Goal: Find contact information: Find contact information

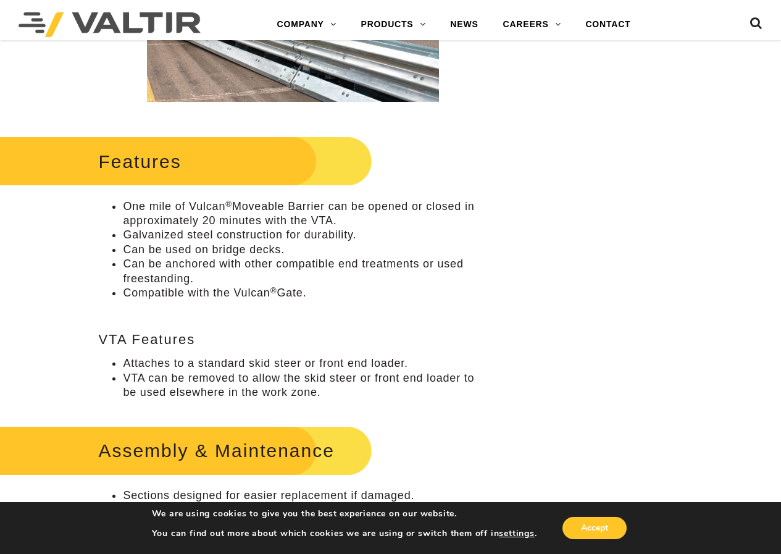
scroll to position [432, 0]
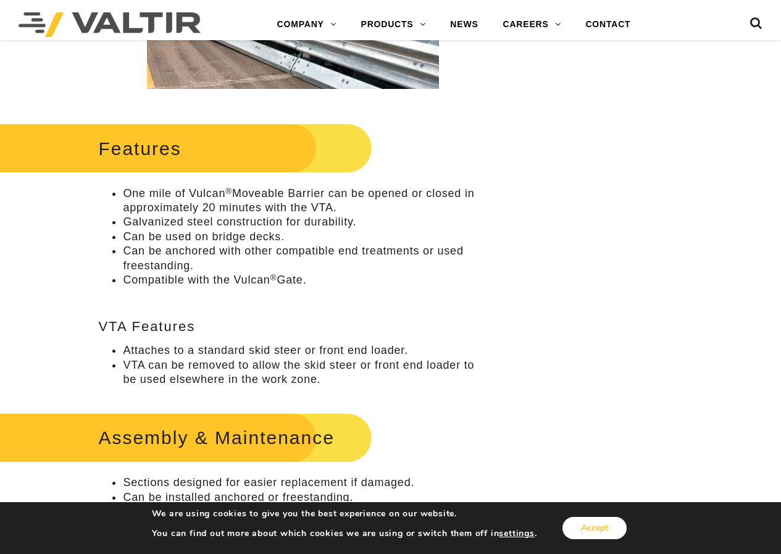
click at [606, 526] on button "Accept" at bounding box center [595, 528] width 64 height 22
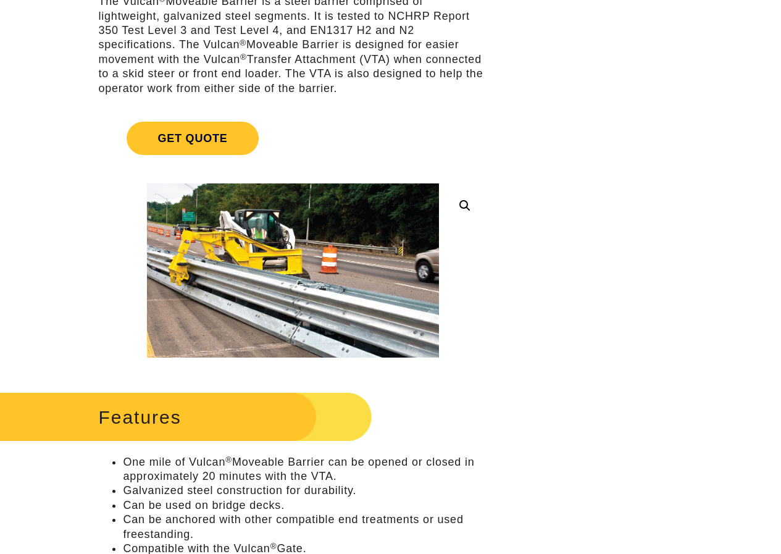
scroll to position [0, 0]
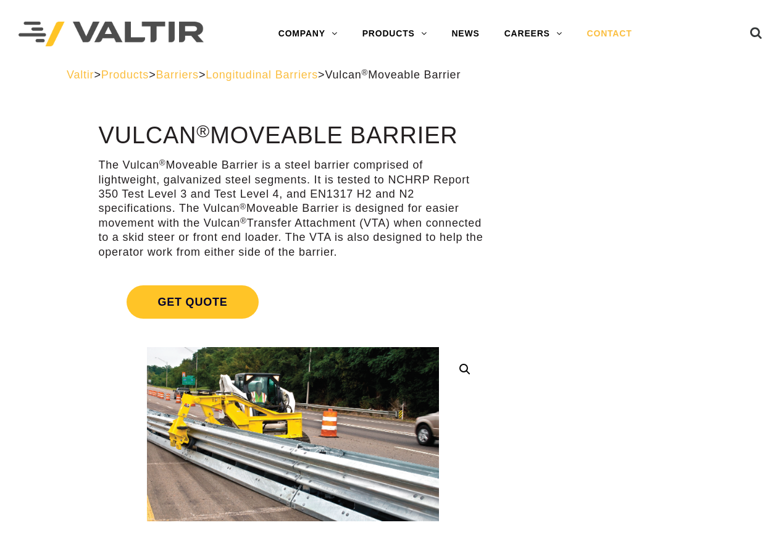
click at [620, 35] on link "CONTACT" at bounding box center [610, 34] width 70 height 25
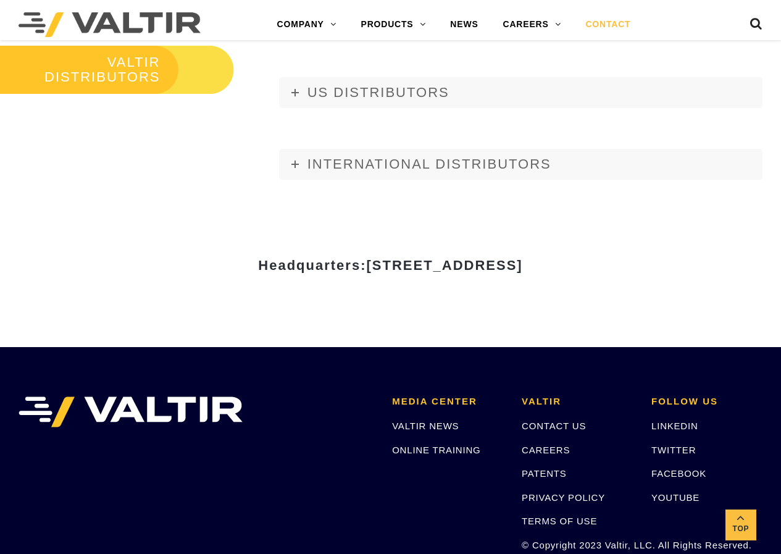
scroll to position [1421, 0]
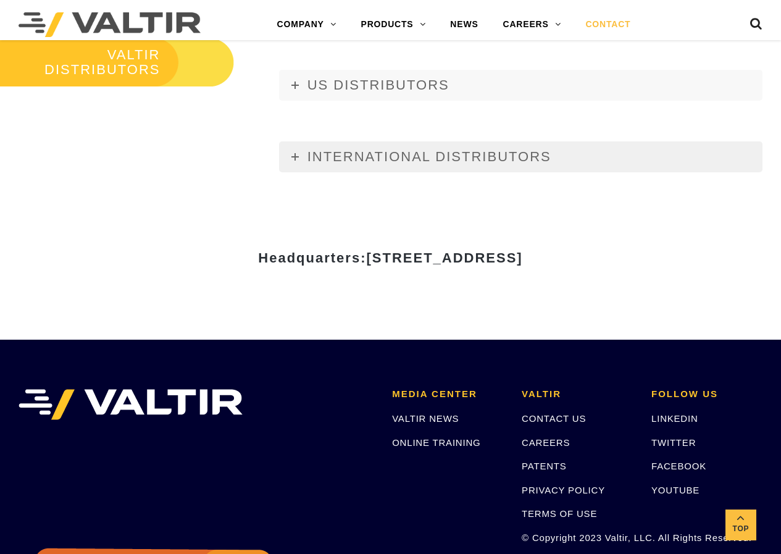
click at [483, 162] on span "INTERNATIONAL DISTRIBUTORS" at bounding box center [430, 156] width 244 height 15
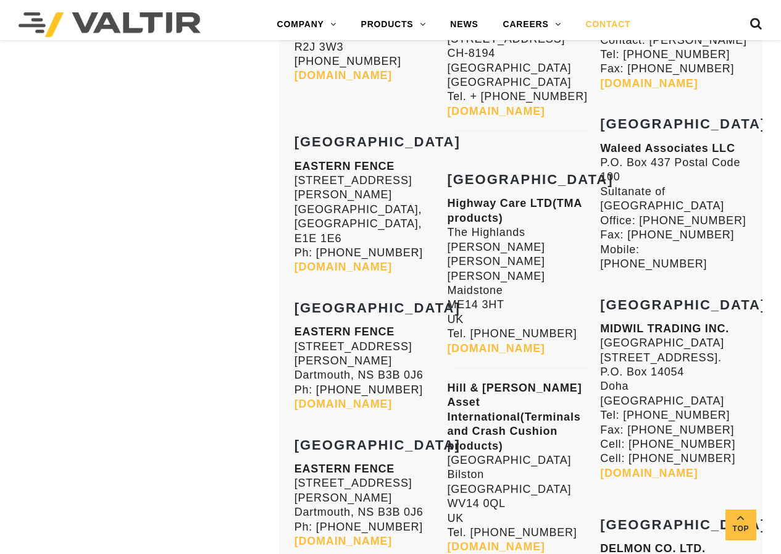
scroll to position [4775, 0]
